Goal: Information Seeking & Learning: Learn about a topic

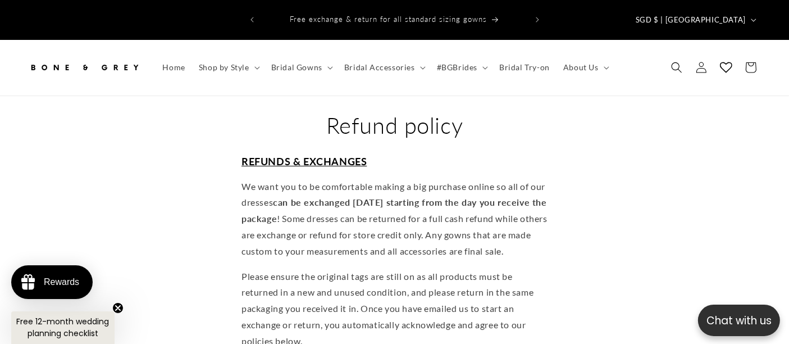
click at [81, 55] on img at bounding box center [84, 67] width 112 height 25
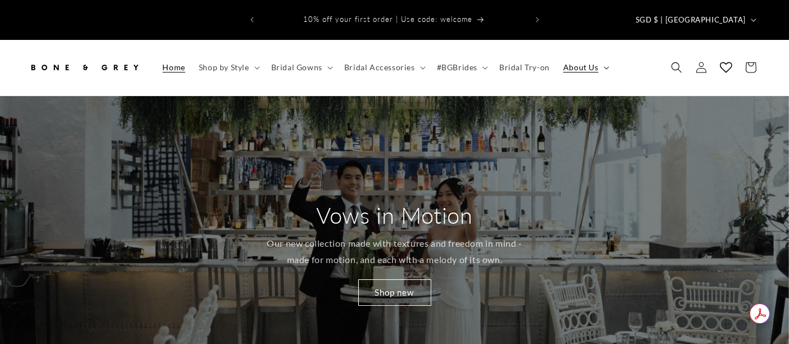
click at [590, 62] on span "About Us" at bounding box center [581, 67] width 35 height 10
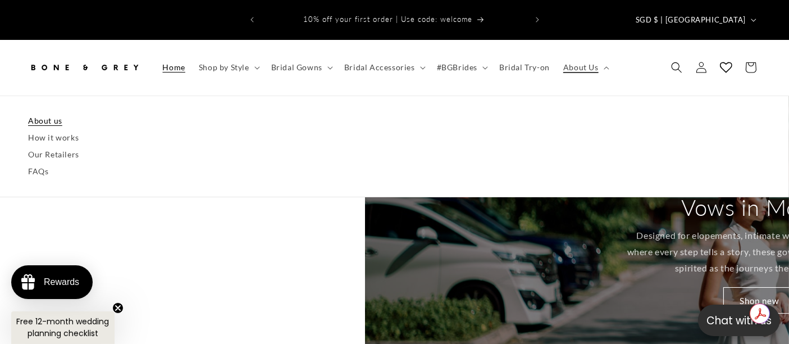
click at [52, 112] on link "About us" at bounding box center [394, 120] width 733 height 17
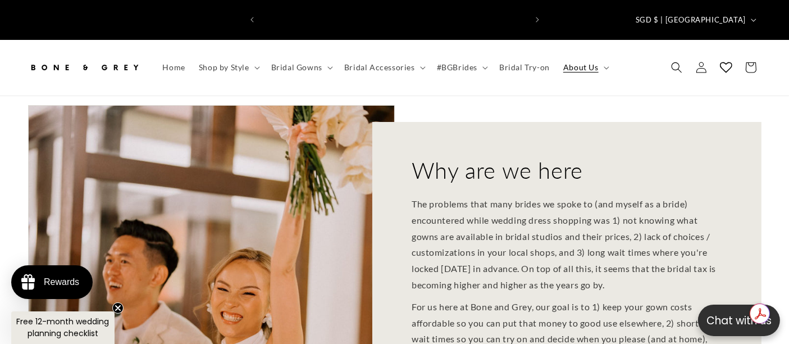
scroll to position [0, 265]
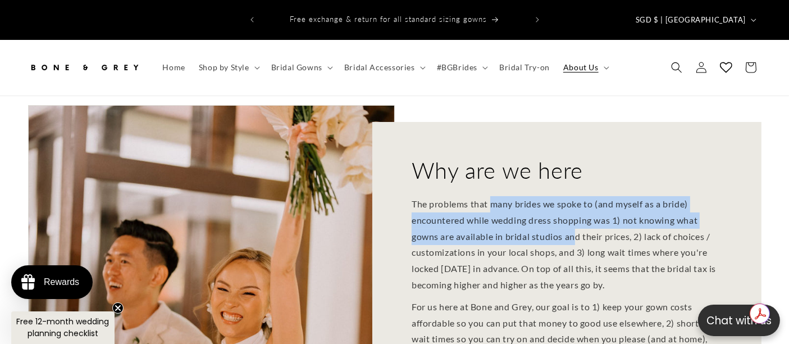
drag, startPoint x: 493, startPoint y: 186, endPoint x: 574, endPoint y: 216, distance: 86.7
click at [574, 216] on p "The problems that many brides we spoke to (and myself as a bride) encountered w…" at bounding box center [567, 244] width 311 height 97
click at [623, 207] on p "The problems that many brides we spoke to (and myself as a bride) encountered w…" at bounding box center [567, 244] width 311 height 97
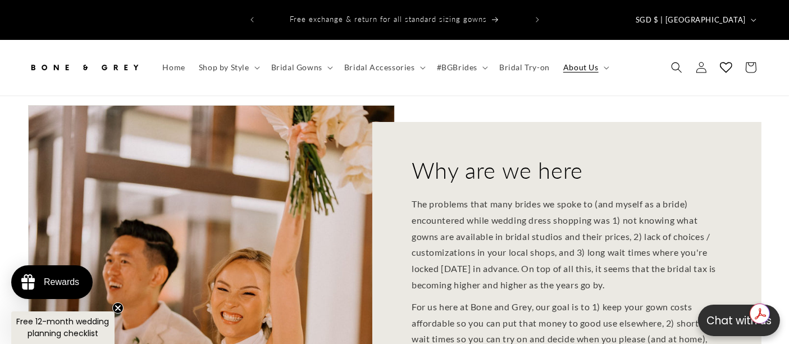
drag, startPoint x: 606, startPoint y: 201, endPoint x: 634, endPoint y: 266, distance: 70.2
click at [634, 266] on p "The problems that many brides we spoke to (and myself as a bride) encountered w…" at bounding box center [567, 244] width 311 height 97
